Goal: Information Seeking & Learning: Find specific fact

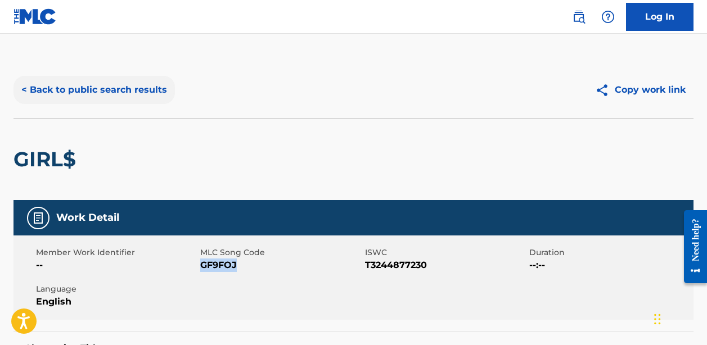
click at [115, 92] on button "< Back to public search results" at bounding box center [94, 90] width 161 height 28
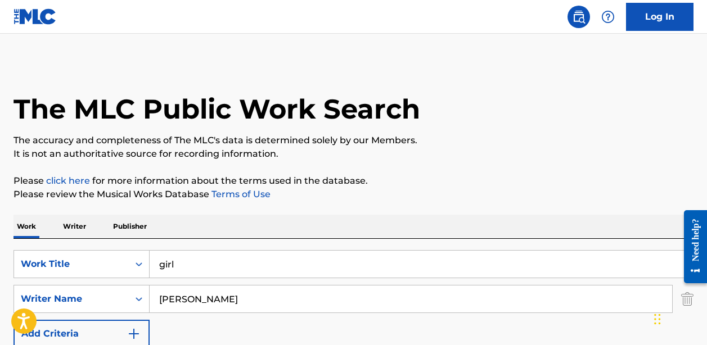
scroll to position [203, 0]
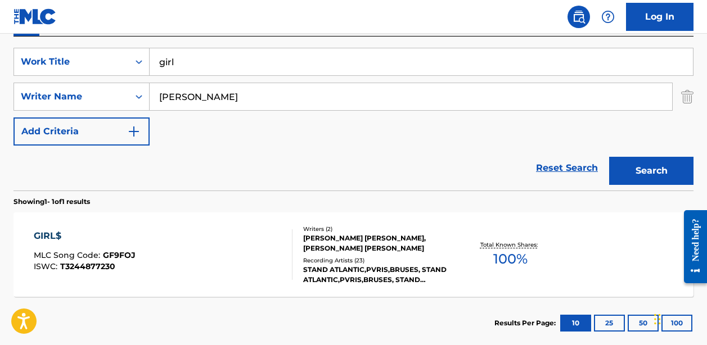
click at [214, 69] on input "girl" at bounding box center [422, 61] width 544 height 27
click at [213, 69] on input "girl" at bounding box center [422, 61] width 544 height 27
paste input "Heart Mind"
type input "Heart Mind"
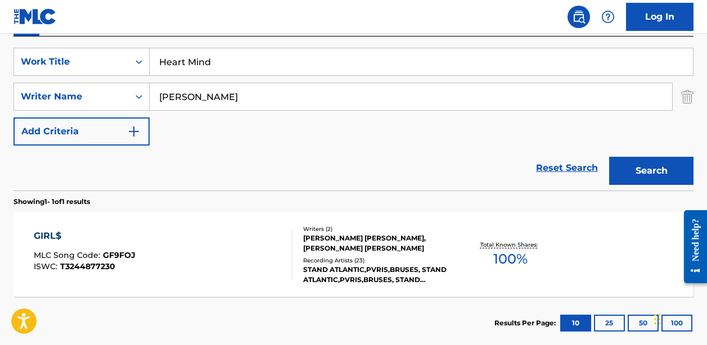
click at [236, 93] on input "[PERSON_NAME]" at bounding box center [411, 96] width 523 height 27
paste input "KAPRI [PERSON_NAME]"
click at [652, 171] on button "Search" at bounding box center [651, 171] width 84 height 28
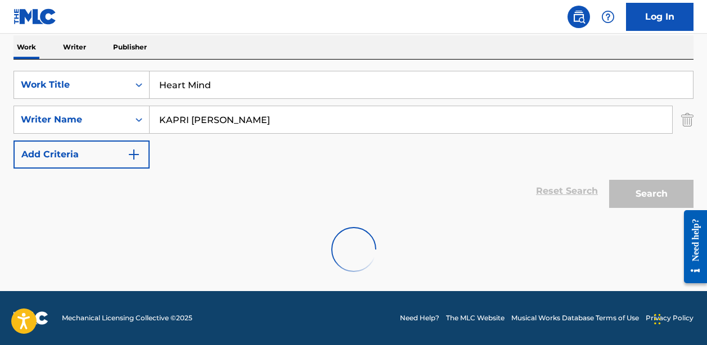
scroll to position [143, 0]
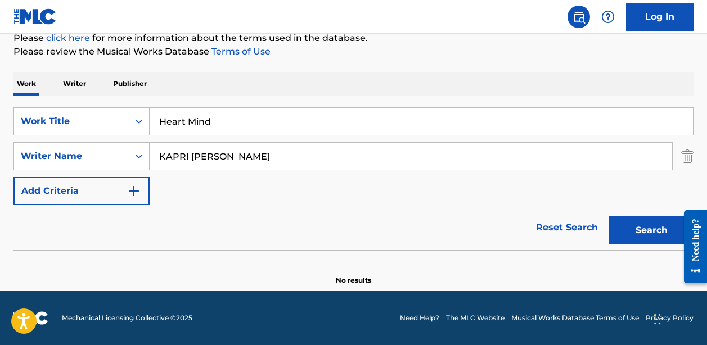
click at [254, 160] on input "KAPRI [PERSON_NAME]" at bounding box center [411, 156] width 523 height 27
click at [254, 159] on input "KAPRI [PERSON_NAME]" at bounding box center [411, 156] width 523 height 27
paste input "[US_STATE] ALGERNOD [PERSON_NAME]"
type input "[US_STATE] ALGERNOD [PERSON_NAME]"
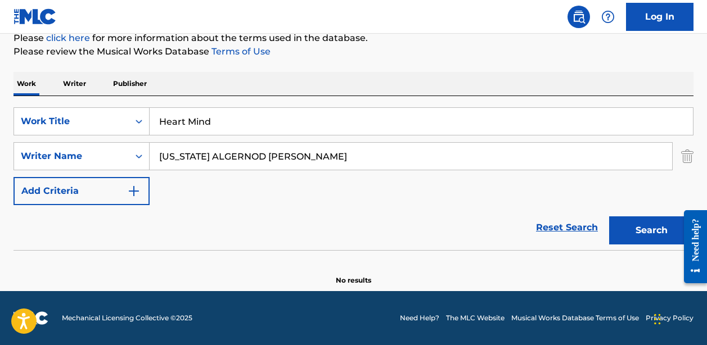
click at [652, 231] on button "Search" at bounding box center [651, 231] width 84 height 28
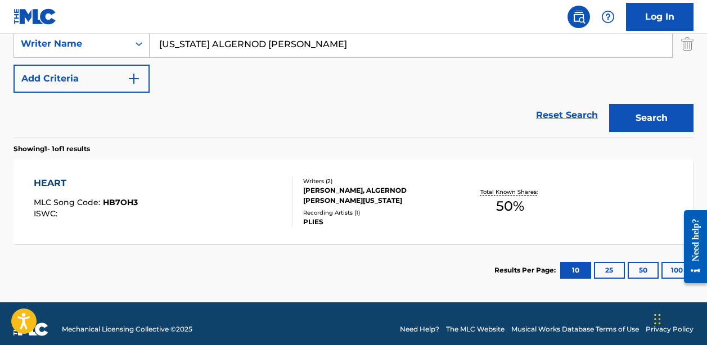
scroll to position [257, 0]
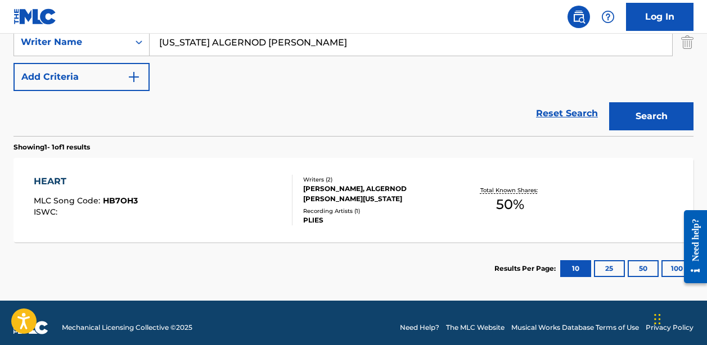
click at [233, 213] on div "HEART MLC Song Code : HB7OH3 ISWC :" at bounding box center [163, 200] width 258 height 51
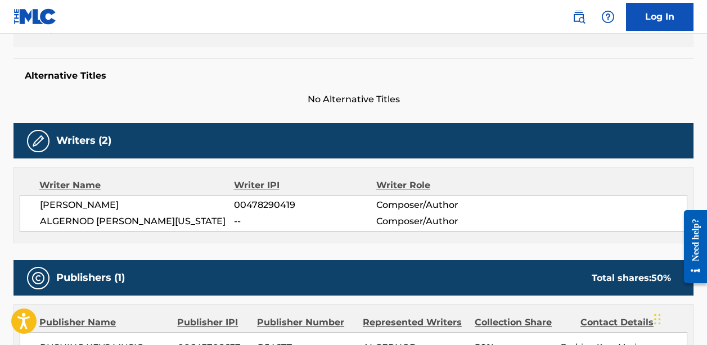
scroll to position [274, 0]
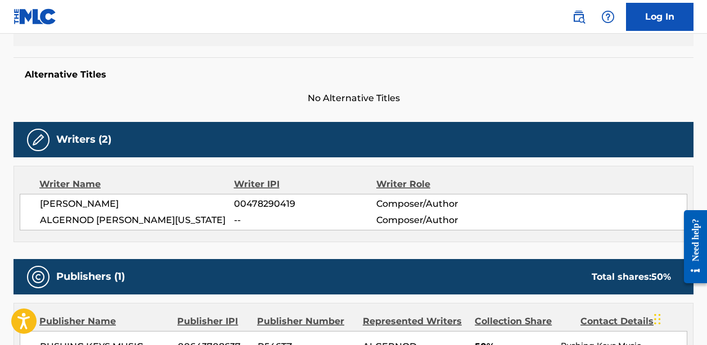
click at [103, 203] on span "[PERSON_NAME]" at bounding box center [137, 204] width 194 height 14
copy div "[PERSON_NAME]"
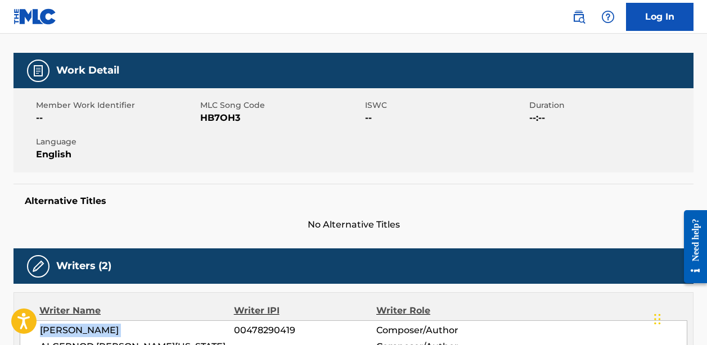
scroll to position [142, 0]
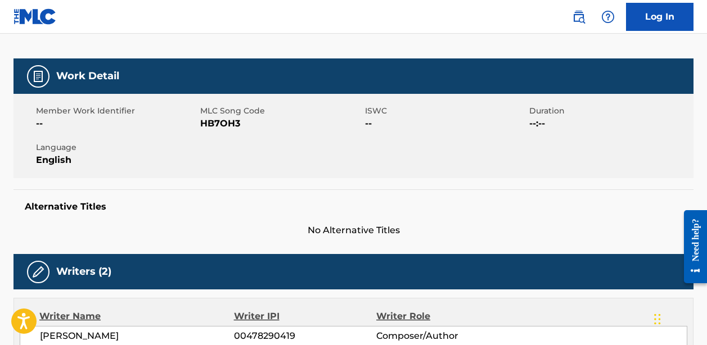
click at [210, 124] on span "HB7OH3" at bounding box center [280, 124] width 161 height 14
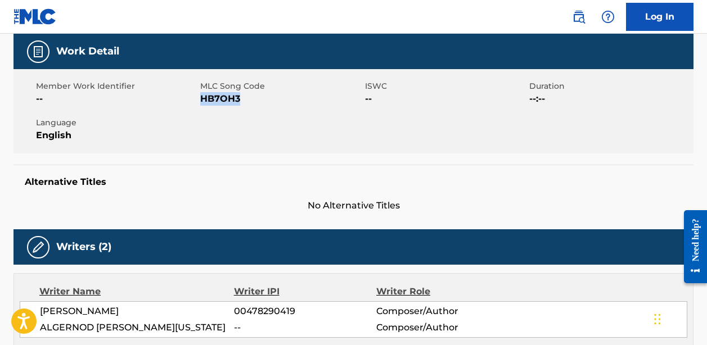
scroll to position [0, 0]
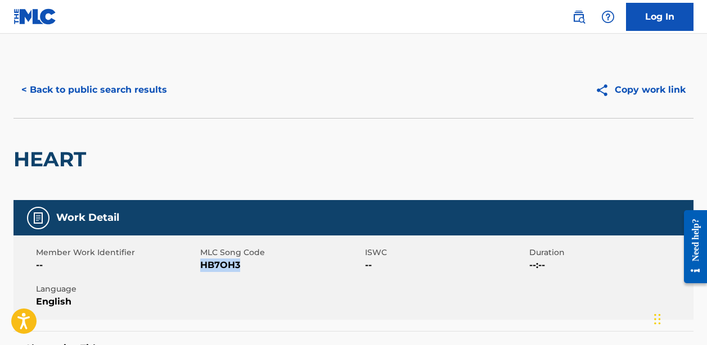
copy span "HB7OH3"
click at [129, 93] on button "< Back to public search results" at bounding box center [94, 90] width 161 height 28
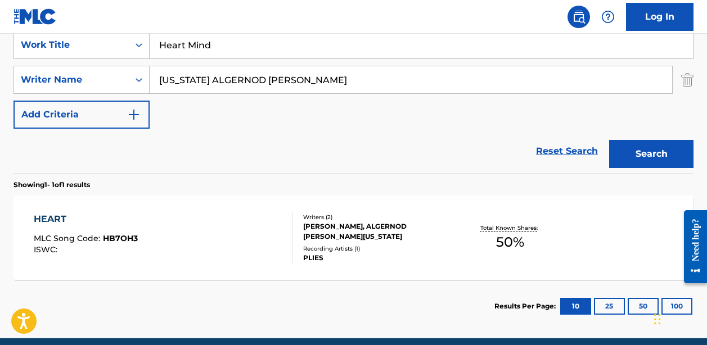
scroll to position [219, 0]
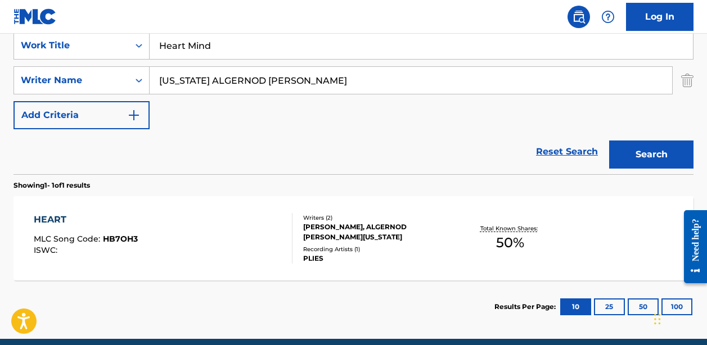
click at [192, 42] on input "Heart Mind" at bounding box center [422, 45] width 544 height 27
paste input "THERE SHE GO"
type input "THERE SHE GO"
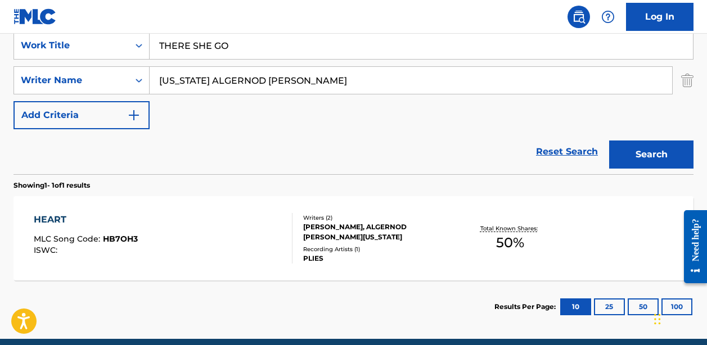
click at [223, 88] on input "[US_STATE] ALGERNOD [PERSON_NAME]" at bounding box center [411, 80] width 523 height 27
paste input "[PERSON_NAME]"
type input "[PERSON_NAME]"
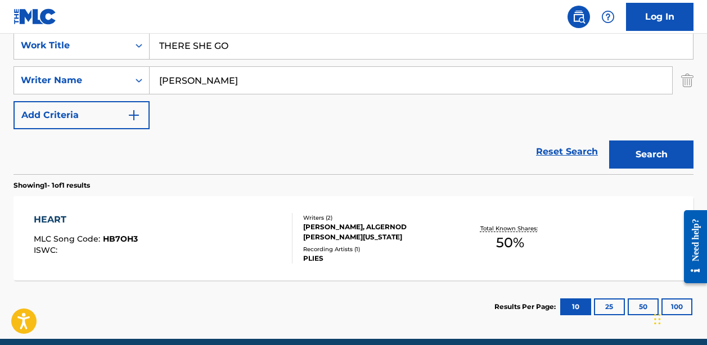
click at [652, 155] on button "Search" at bounding box center [651, 155] width 84 height 28
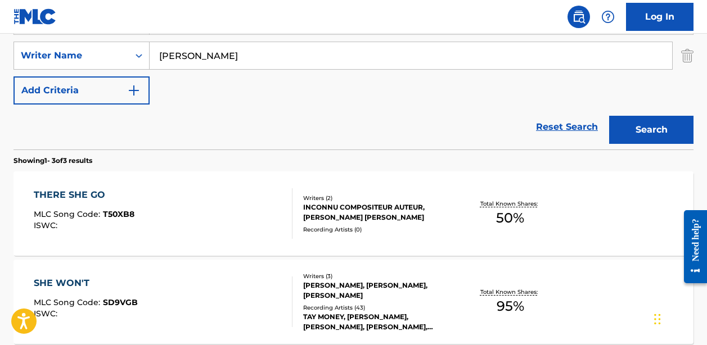
scroll to position [257, 0]
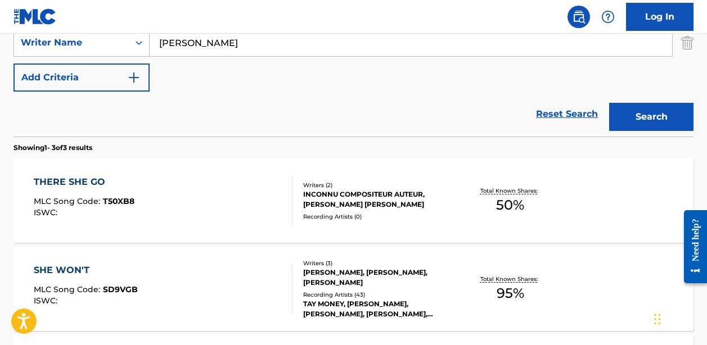
click at [213, 198] on div "THERE SHE GO MLC Song Code : T50XB8 ISWC :" at bounding box center [163, 201] width 258 height 51
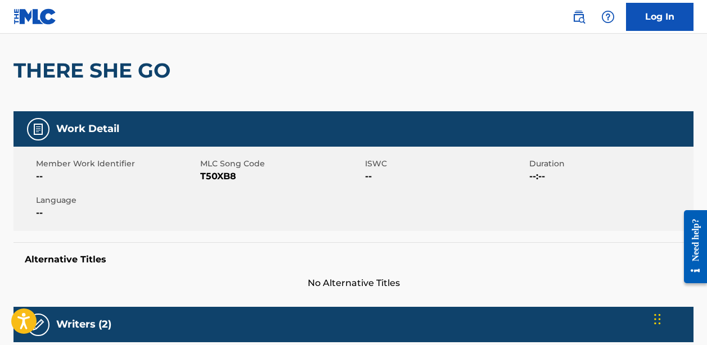
scroll to position [89, 0]
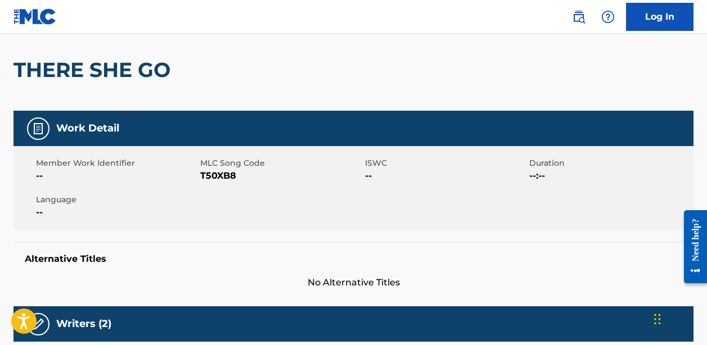
click at [209, 176] on span "T50XB8" at bounding box center [280, 176] width 161 height 14
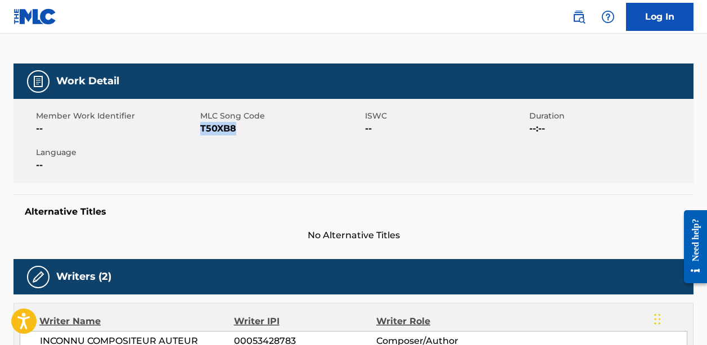
scroll to position [203, 0]
